Goal: Check status: Check status

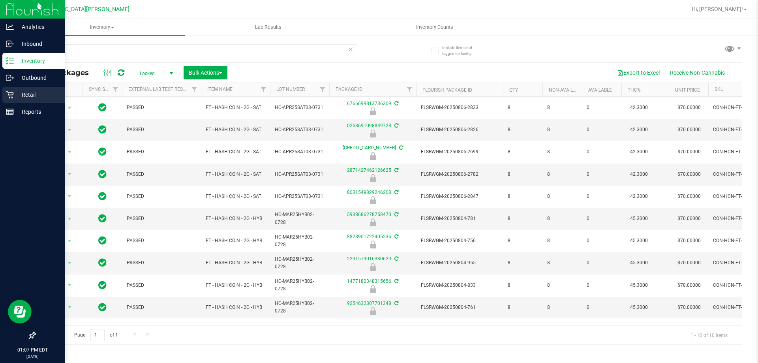
type input "HASH"
click at [18, 101] on div "Retail" at bounding box center [33, 95] width 62 height 16
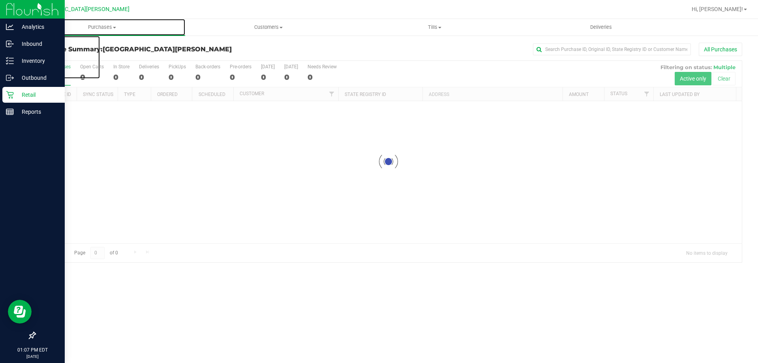
click at [105, 28] on span "Purchases" at bounding box center [102, 27] width 166 height 7
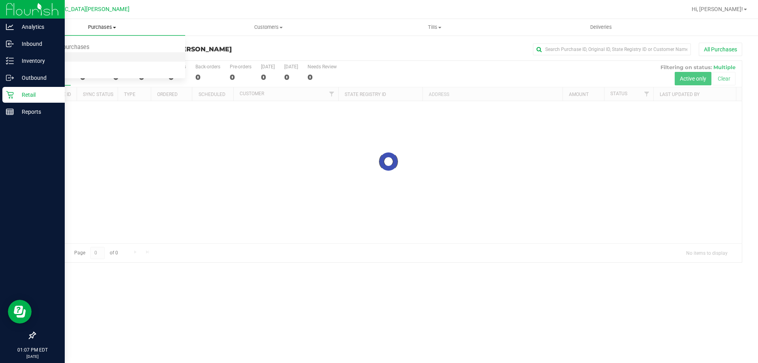
click at [87, 56] on li "Fulfillment" at bounding box center [102, 56] width 166 height 9
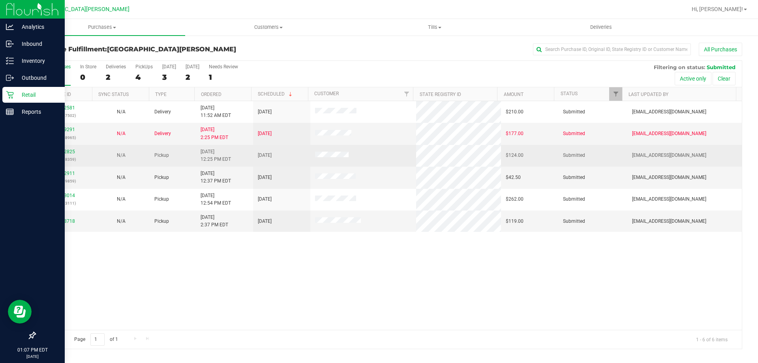
click at [71, 154] on div "11822825 (316378359)" at bounding box center [64, 155] width 48 height 15
click at [67, 148] on div "11822825 (316378359)" at bounding box center [64, 155] width 48 height 15
click at [66, 151] on link "11822825" at bounding box center [64, 152] width 22 height 6
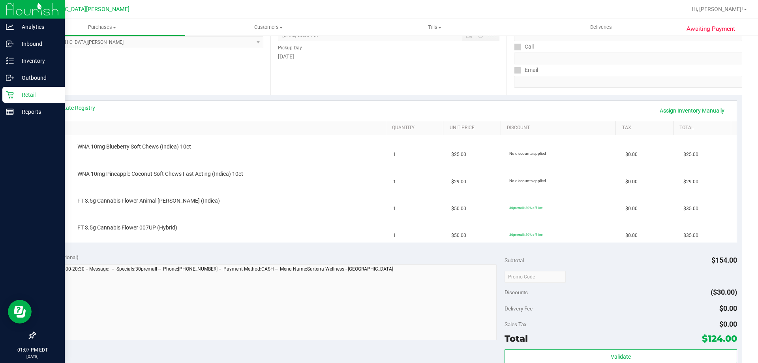
scroll to position [158, 0]
